Goal: Transaction & Acquisition: Purchase product/service

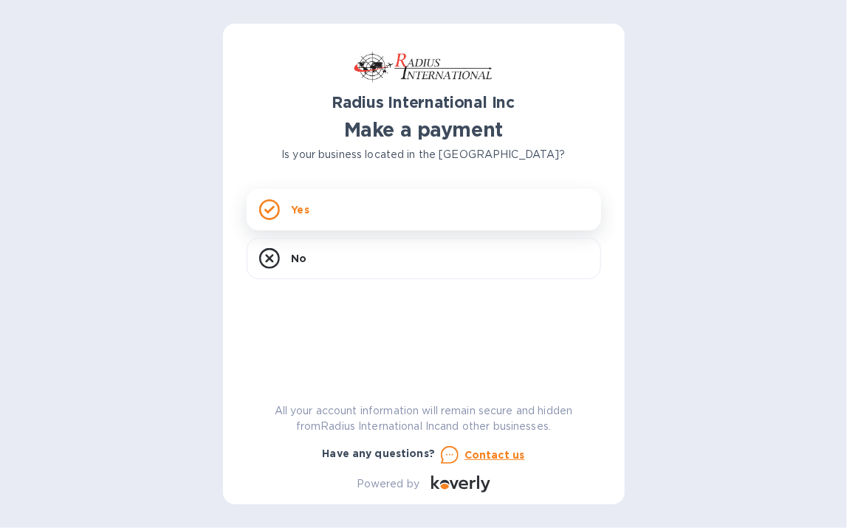
click at [297, 213] on p "Yes" at bounding box center [301, 209] width 18 height 15
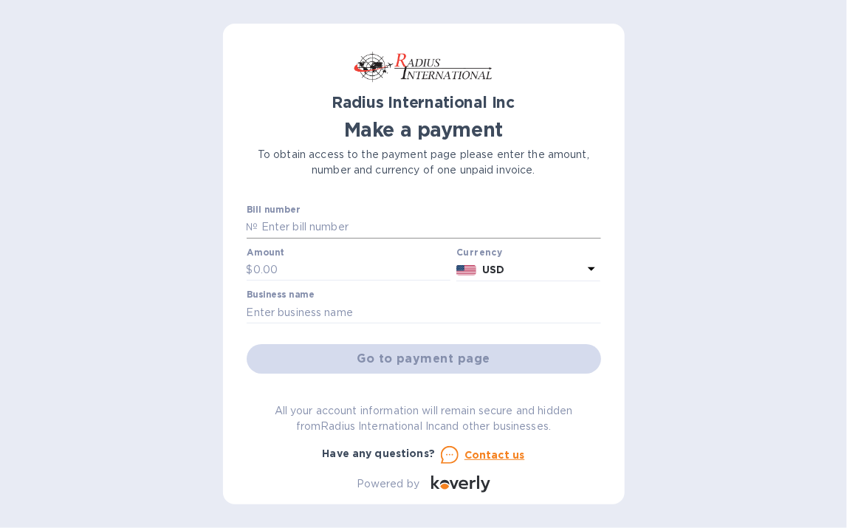
click at [263, 224] on input "text" at bounding box center [429, 227] width 343 height 22
type input "SSI00097523"
click at [273, 264] on input "text" at bounding box center [352, 270] width 198 height 22
type input "25,430.91"
click at [267, 311] on input "text" at bounding box center [424, 312] width 354 height 22
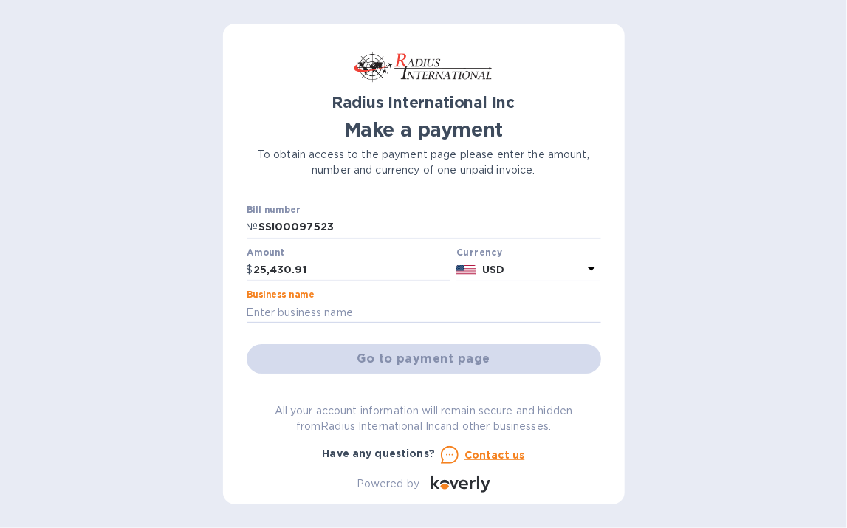
type input "Promation Engineering, Inc"
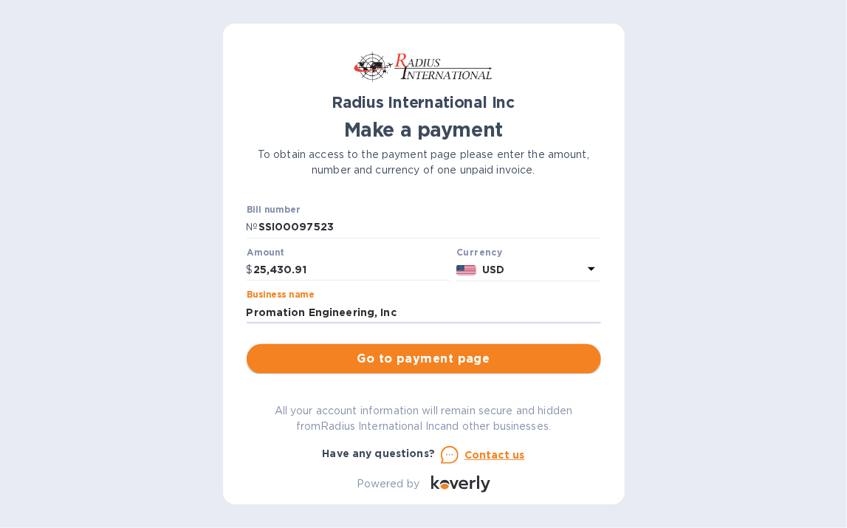
click at [440, 354] on span "Go to payment page" at bounding box center [423, 359] width 331 height 18
